Goal: Task Accomplishment & Management: Use online tool/utility

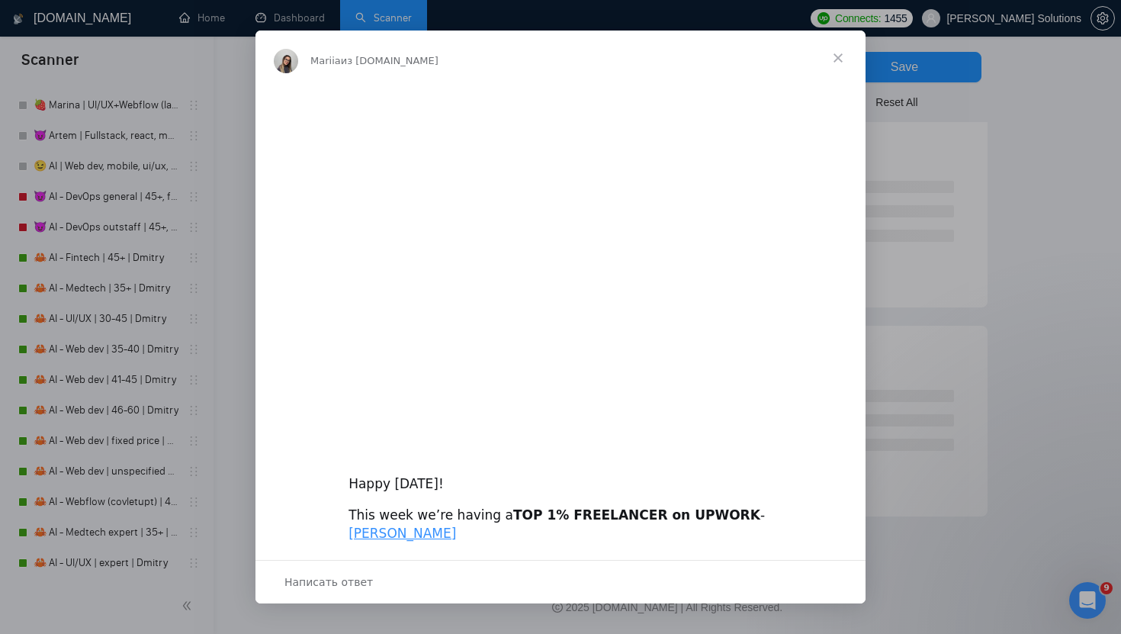
click at [79, 288] on div "Мессенджер Intercom" at bounding box center [560, 317] width 1121 height 634
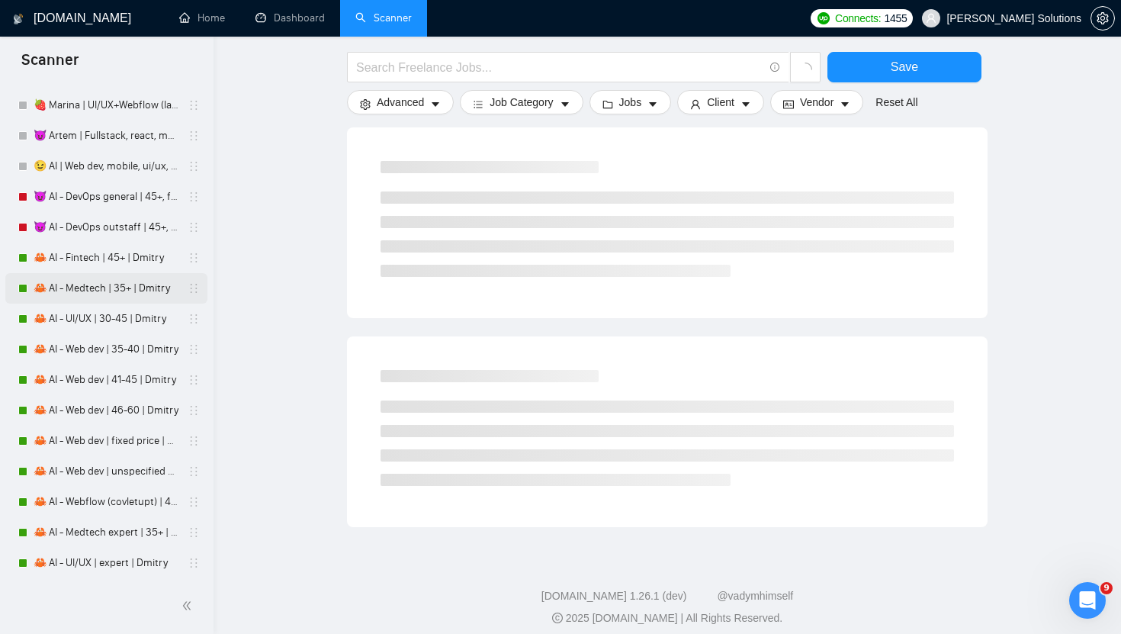
click at [79, 288] on link "🦀 AI - Medtech | 35+ | Dmitry" at bounding box center [106, 288] width 145 height 31
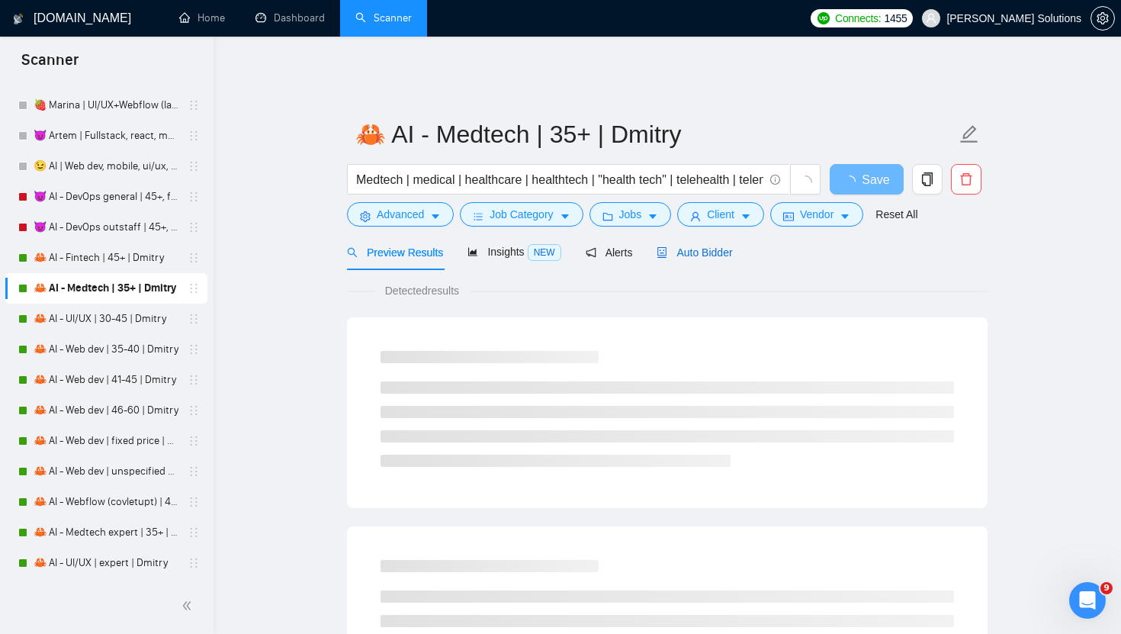
click at [699, 246] on span "Auto Bidder" at bounding box center [695, 252] width 76 height 12
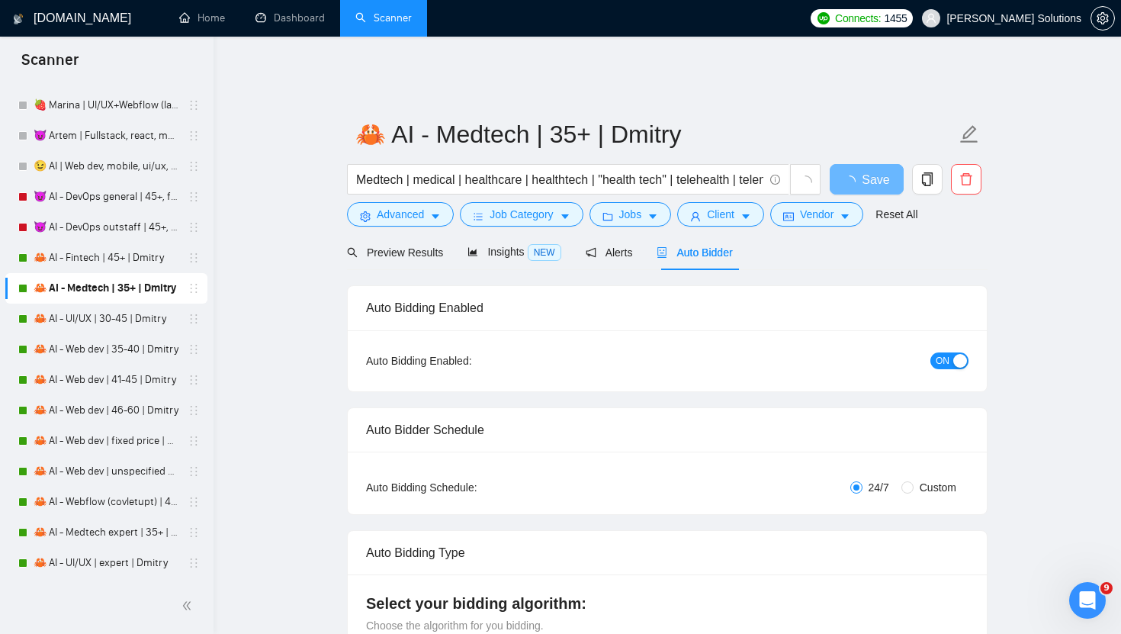
radio input "false"
radio input "true"
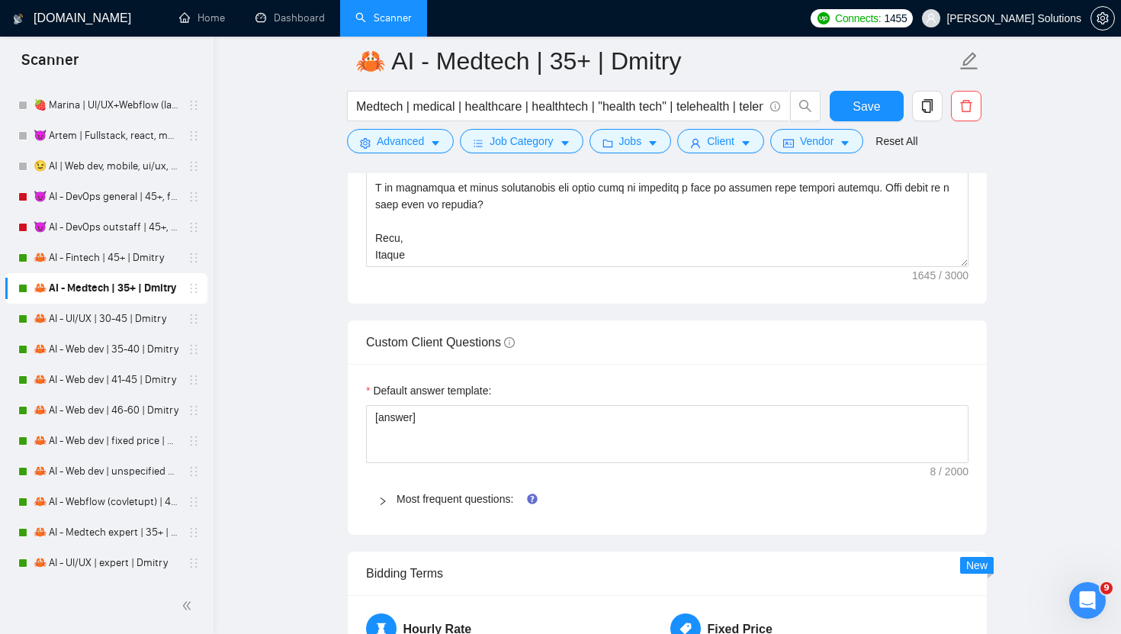
scroll to position [2385, 0]
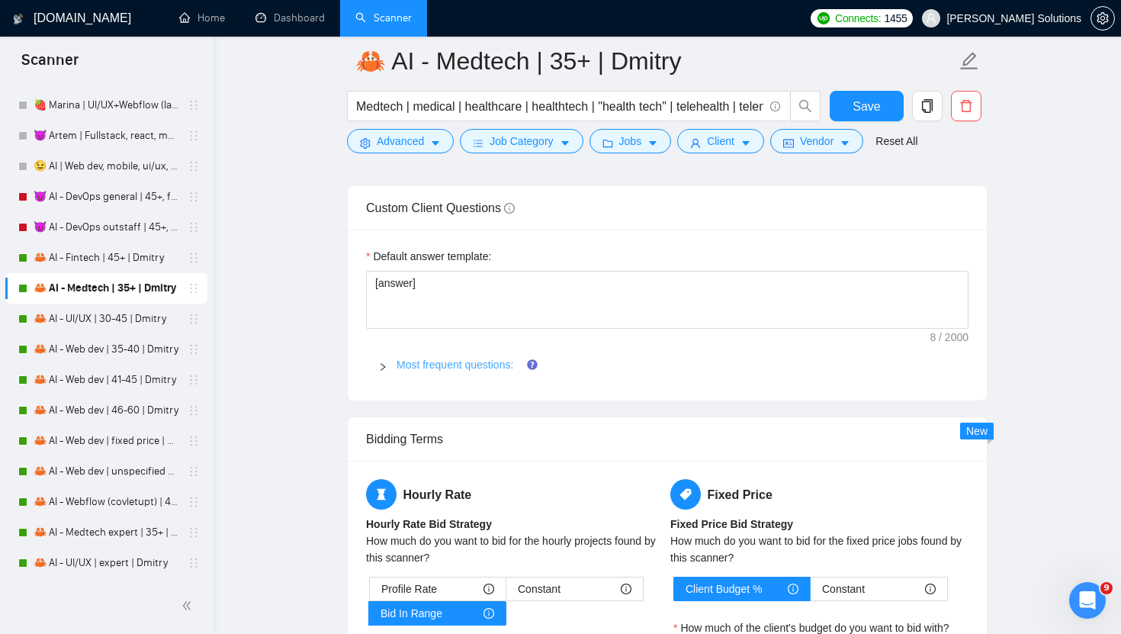
click at [444, 359] on link "Most frequent questions:" at bounding box center [455, 365] width 117 height 12
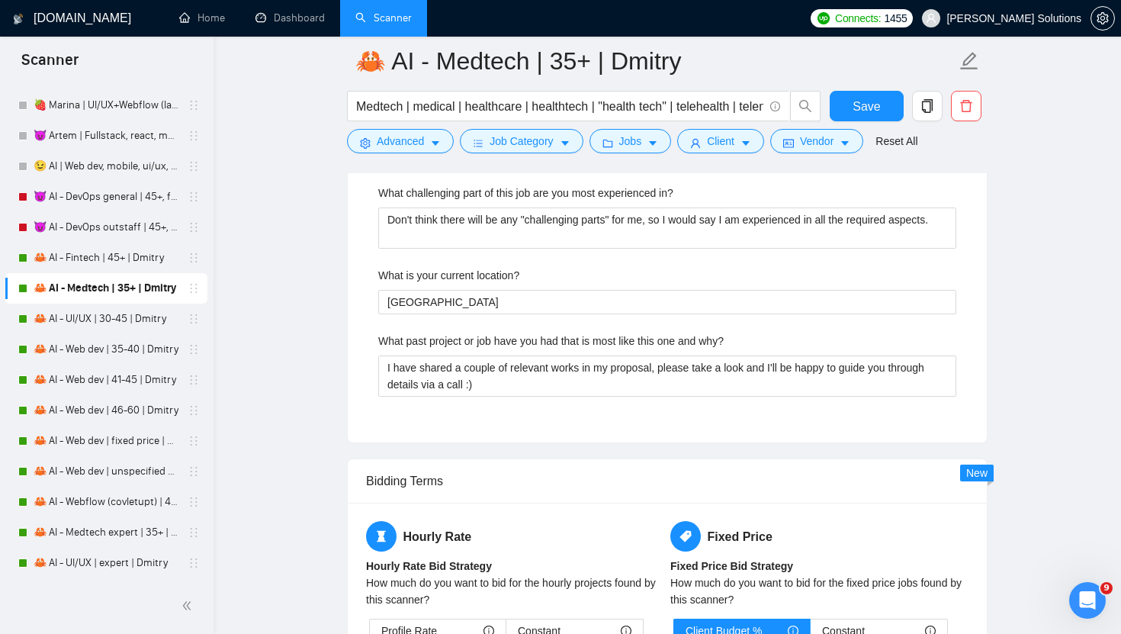
scroll to position [3317, 0]
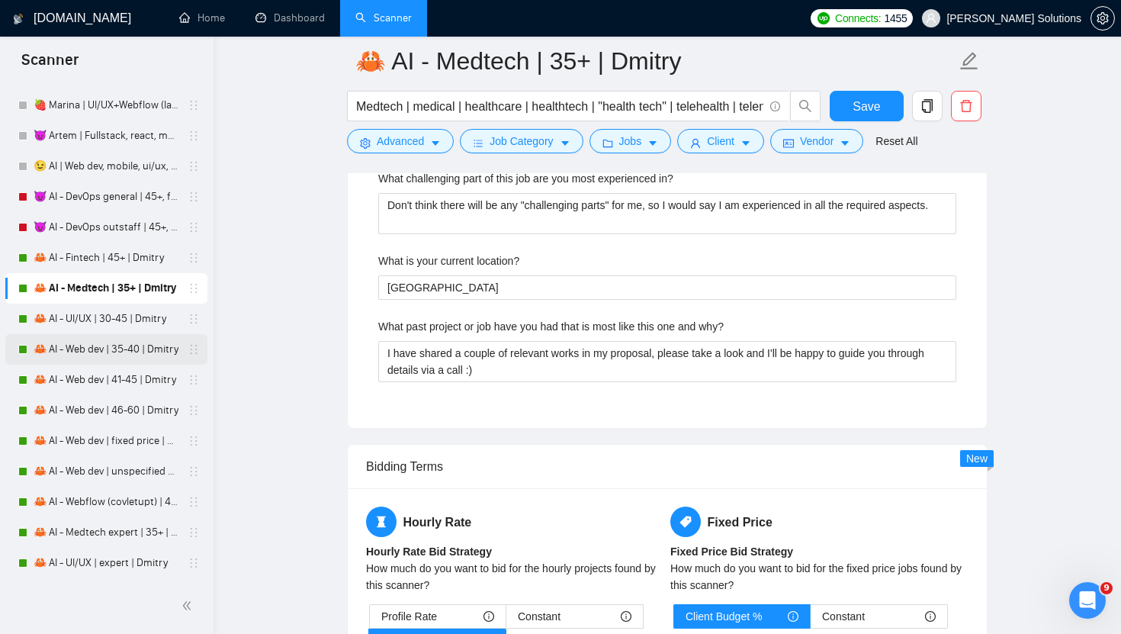
click at [115, 351] on link "🦀 AI - Web dev | 35-40 | Dmitry" at bounding box center [106, 349] width 145 height 31
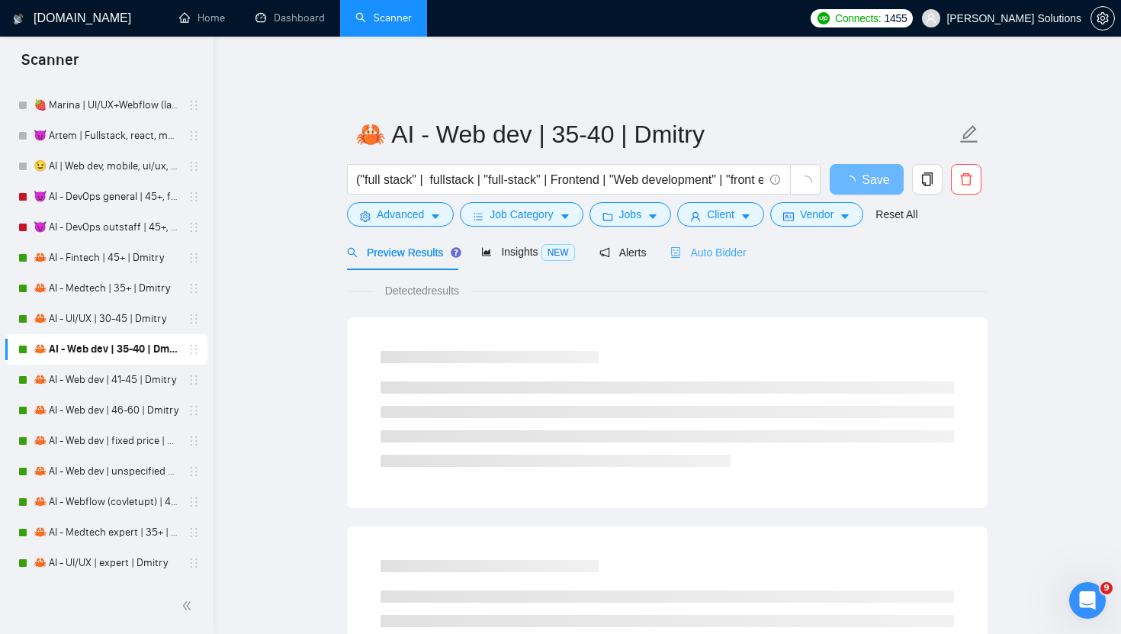
click at [681, 253] on div "Auto Bidder" at bounding box center [709, 252] width 76 height 36
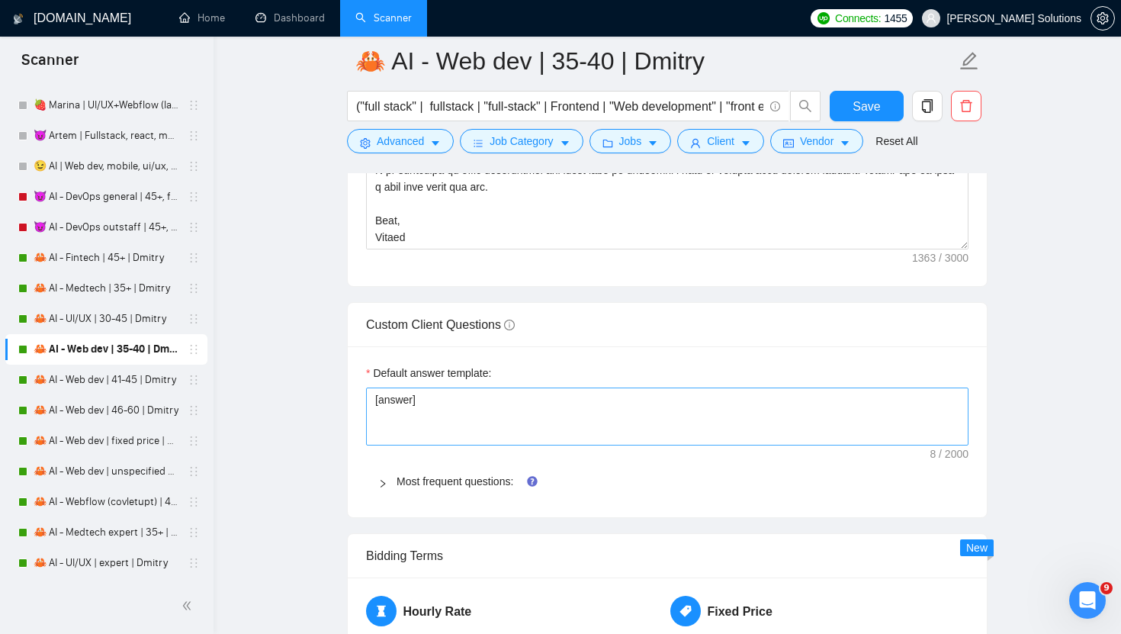
scroll to position [2290, 0]
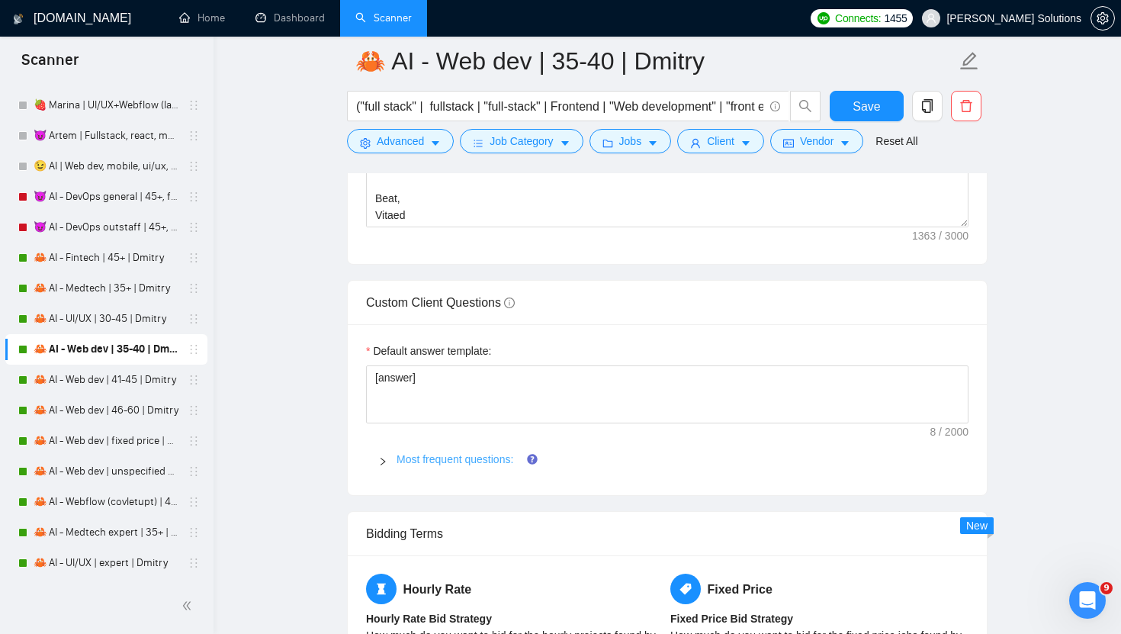
click at [458, 453] on link "Most frequent questions:" at bounding box center [455, 459] width 117 height 12
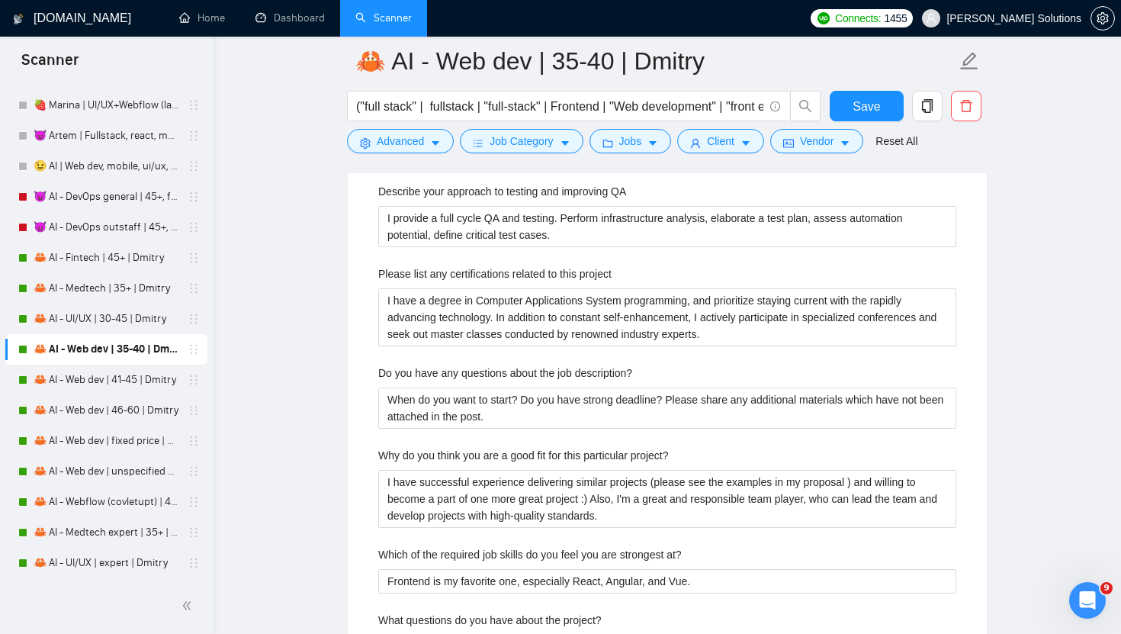
scroll to position [2925, 0]
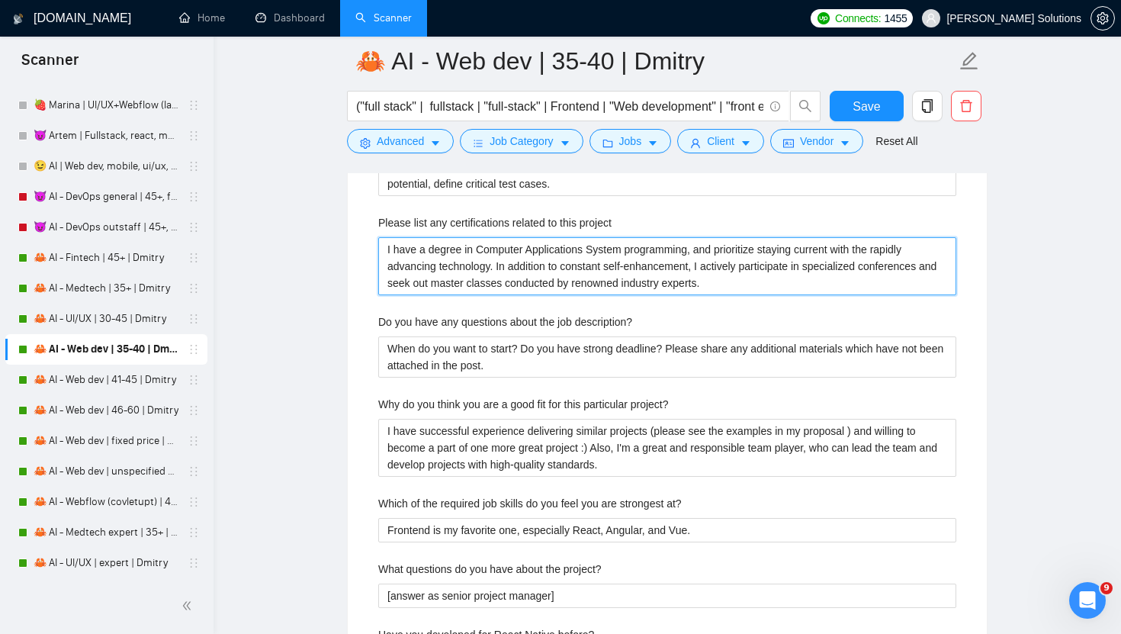
click at [588, 263] on project "I have a degree in Computer Applications System programming, and prioritize sta…" at bounding box center [667, 266] width 578 height 58
